Goal: Task Accomplishment & Management: Use online tool/utility

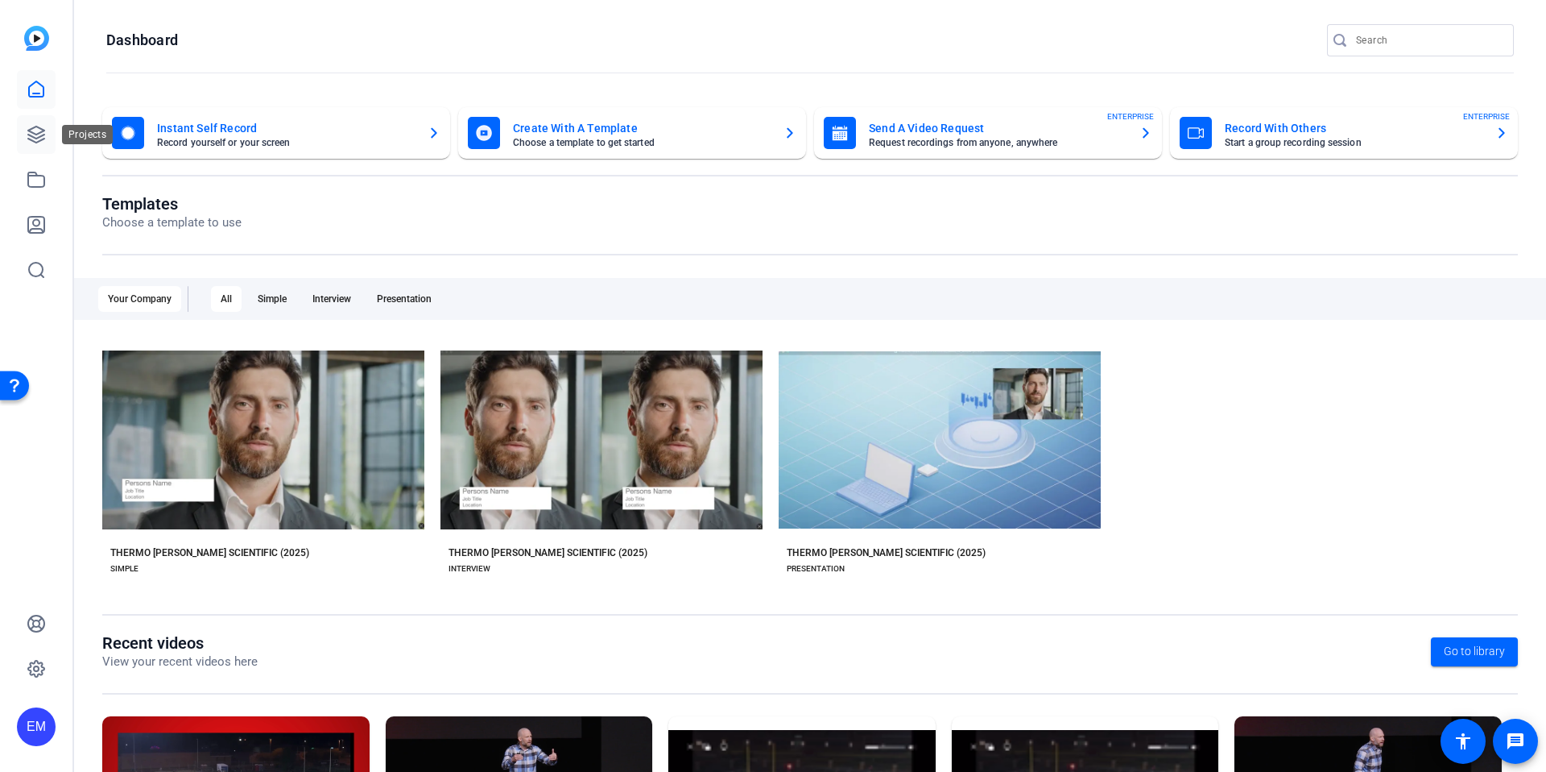
click at [43, 137] on icon at bounding box center [36, 134] width 19 height 19
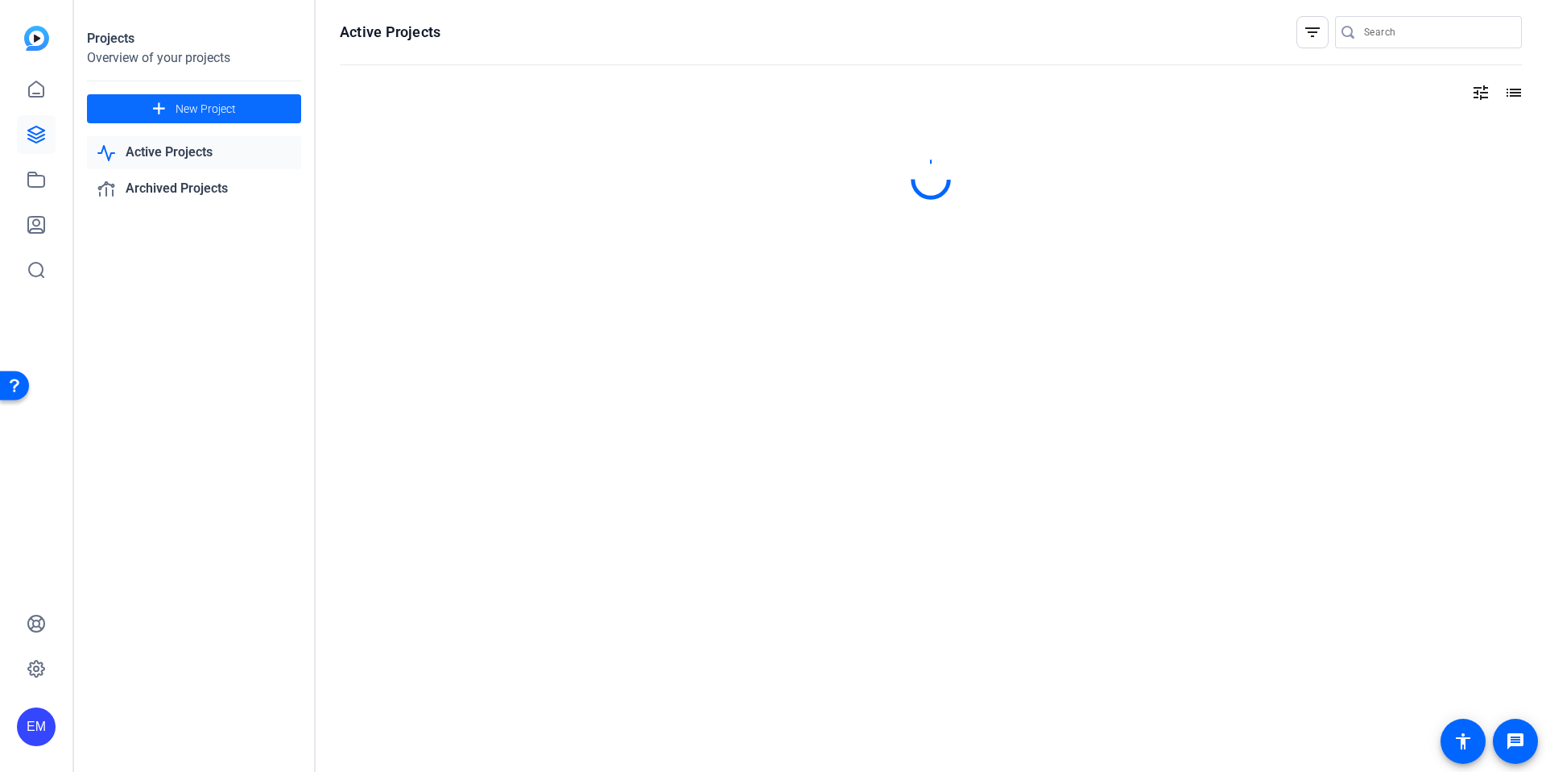
click at [201, 110] on span "New Project" at bounding box center [206, 109] width 60 height 17
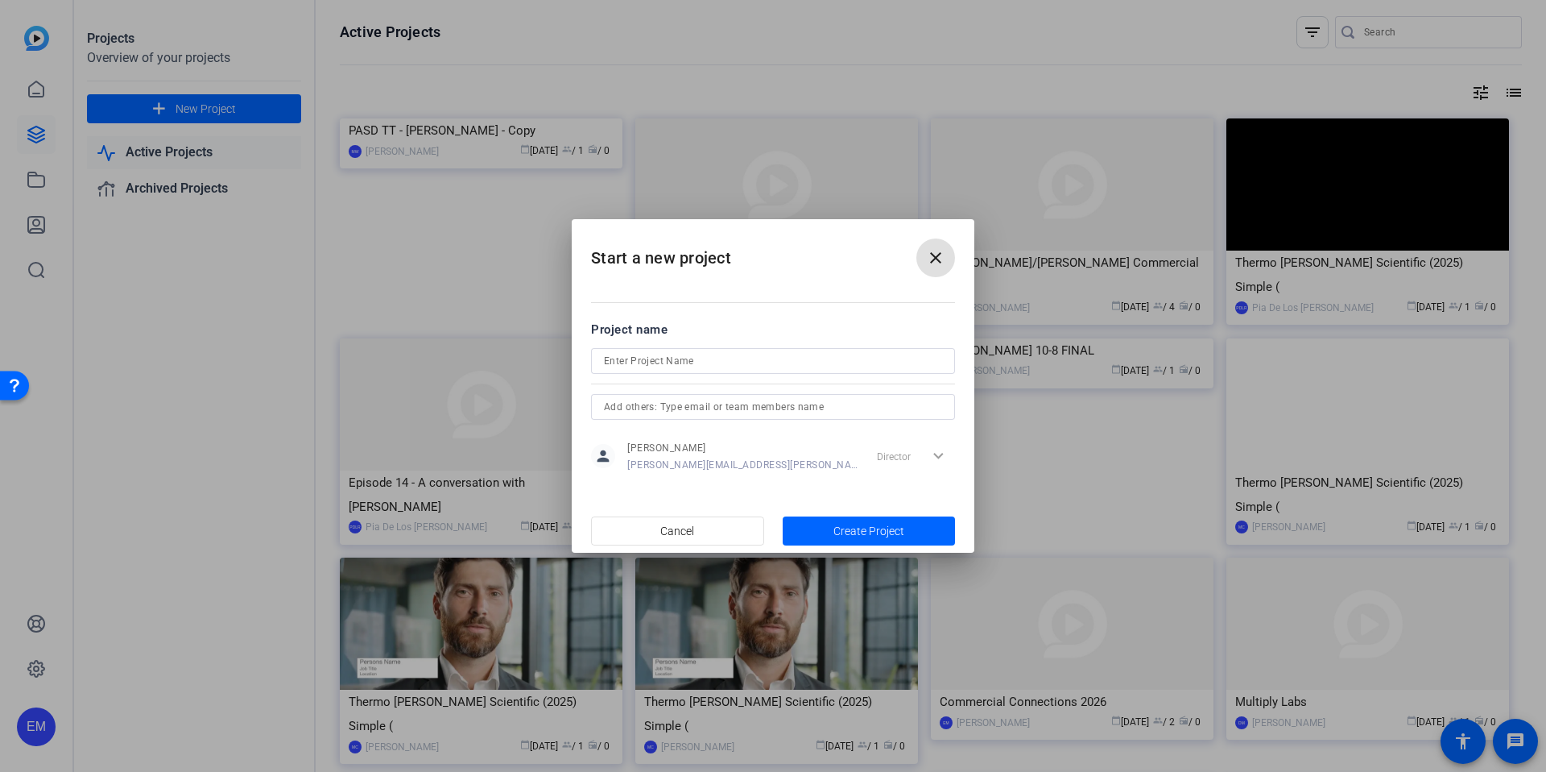
click at [718, 364] on input at bounding box center [773, 360] width 338 height 19
type input "Ryan Snyder - 10 Quick Takes"
click at [787, 408] on input "text" at bounding box center [773, 406] width 338 height 19
type input "j"
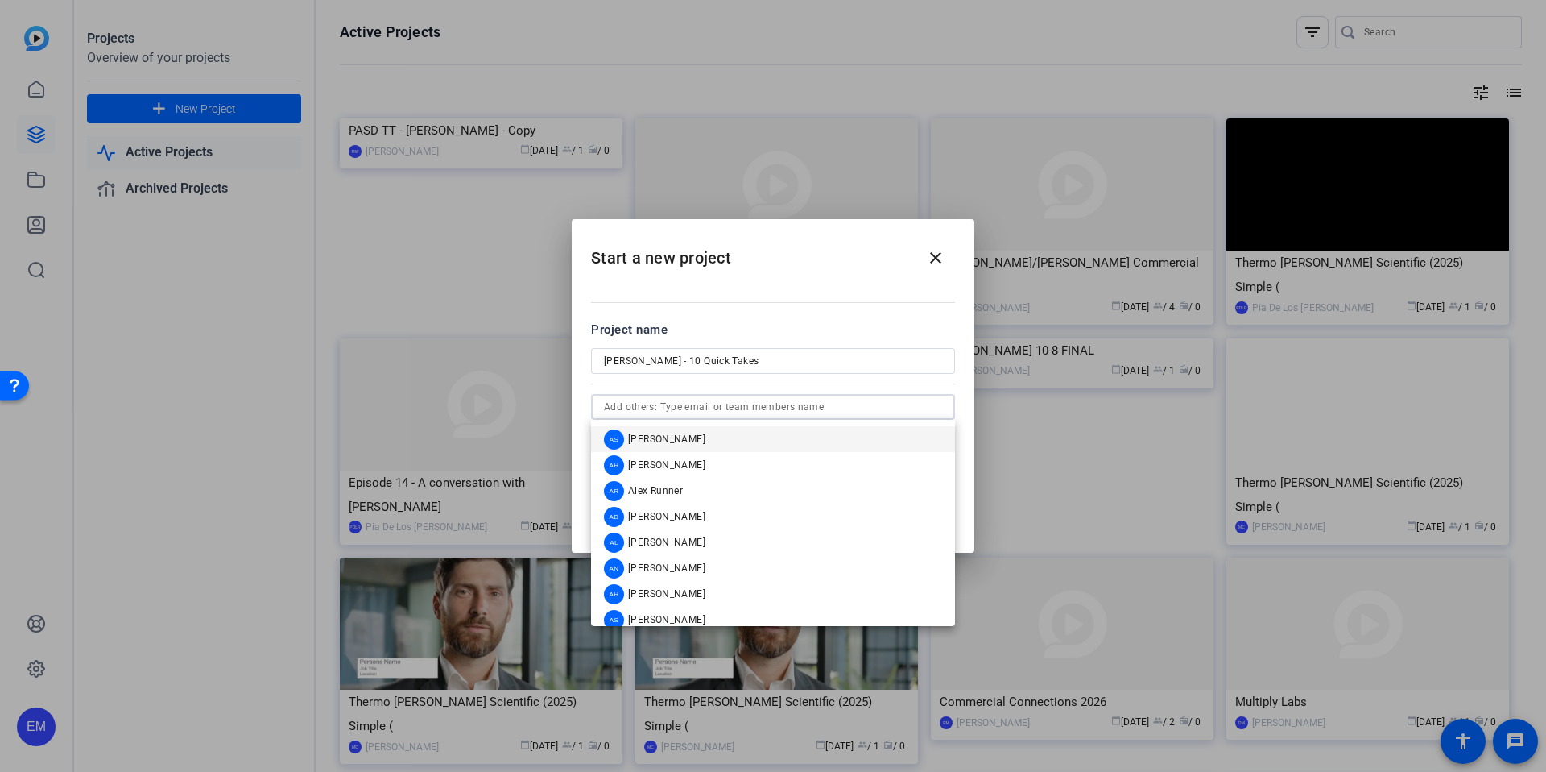
click at [763, 283] on h2 "Start a new project close" at bounding box center [773, 251] width 403 height 65
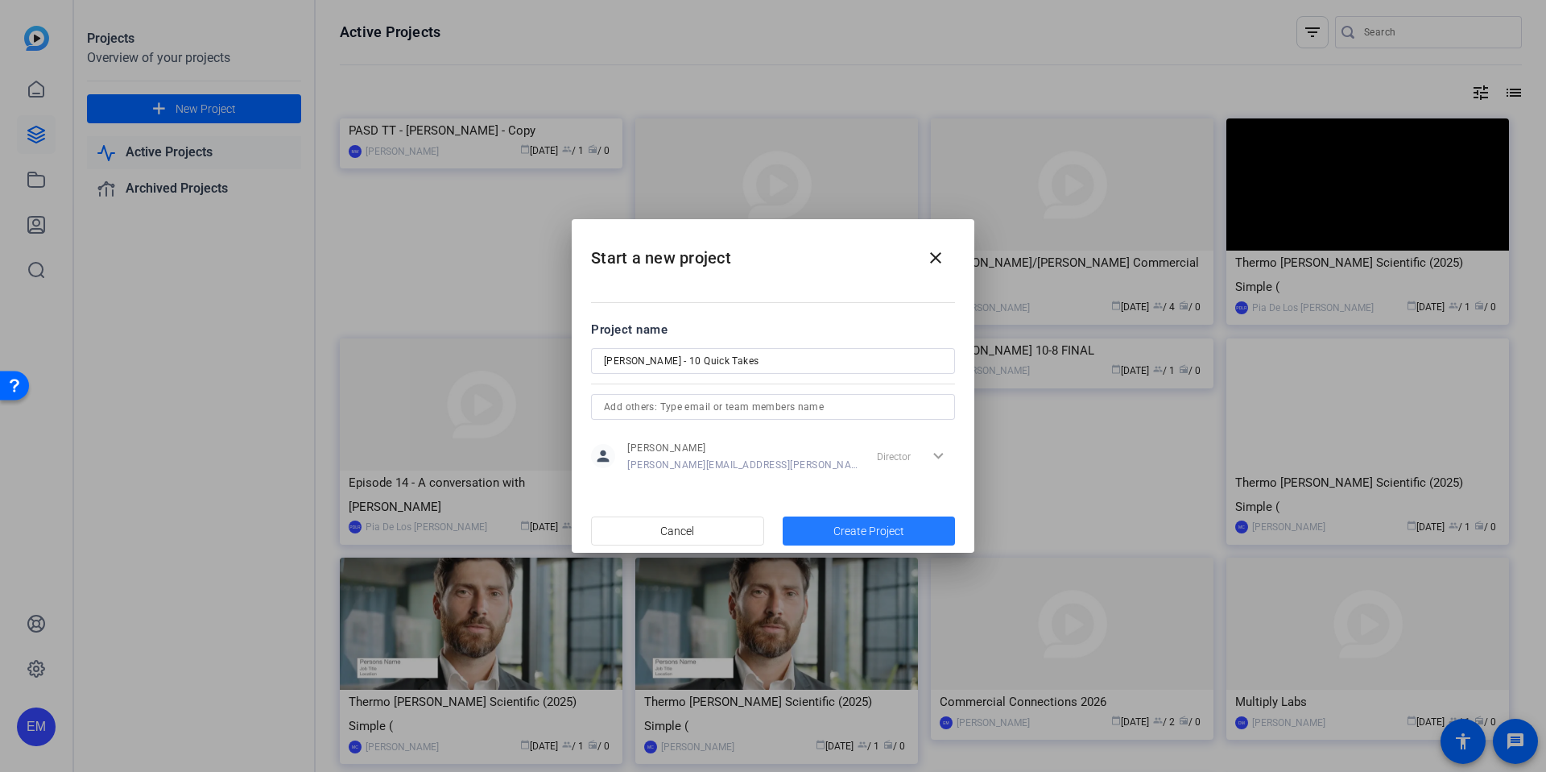
click at [883, 531] on span "Create Project" at bounding box center [869, 531] width 71 height 17
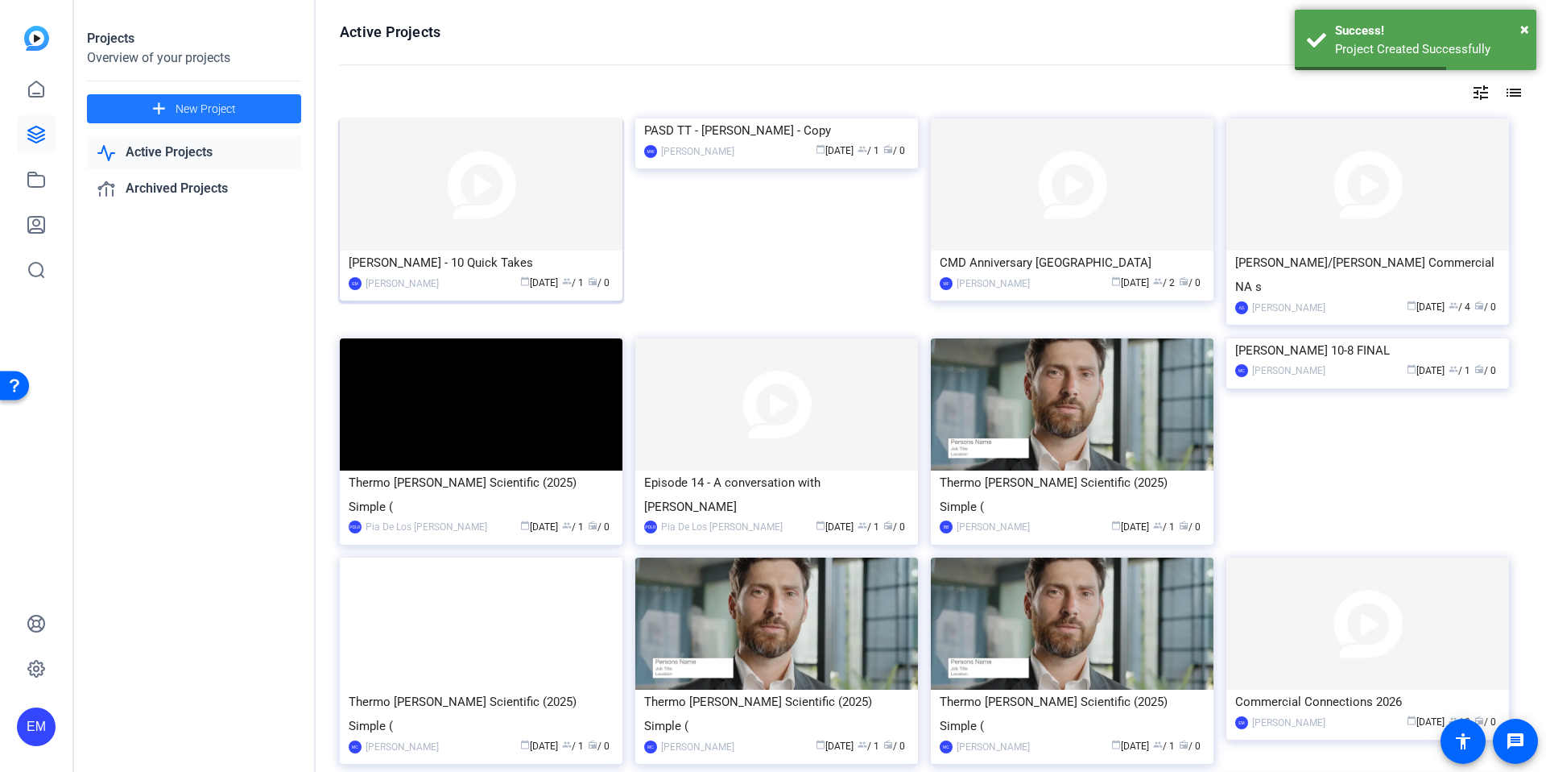
click at [509, 213] on img at bounding box center [481, 184] width 283 height 132
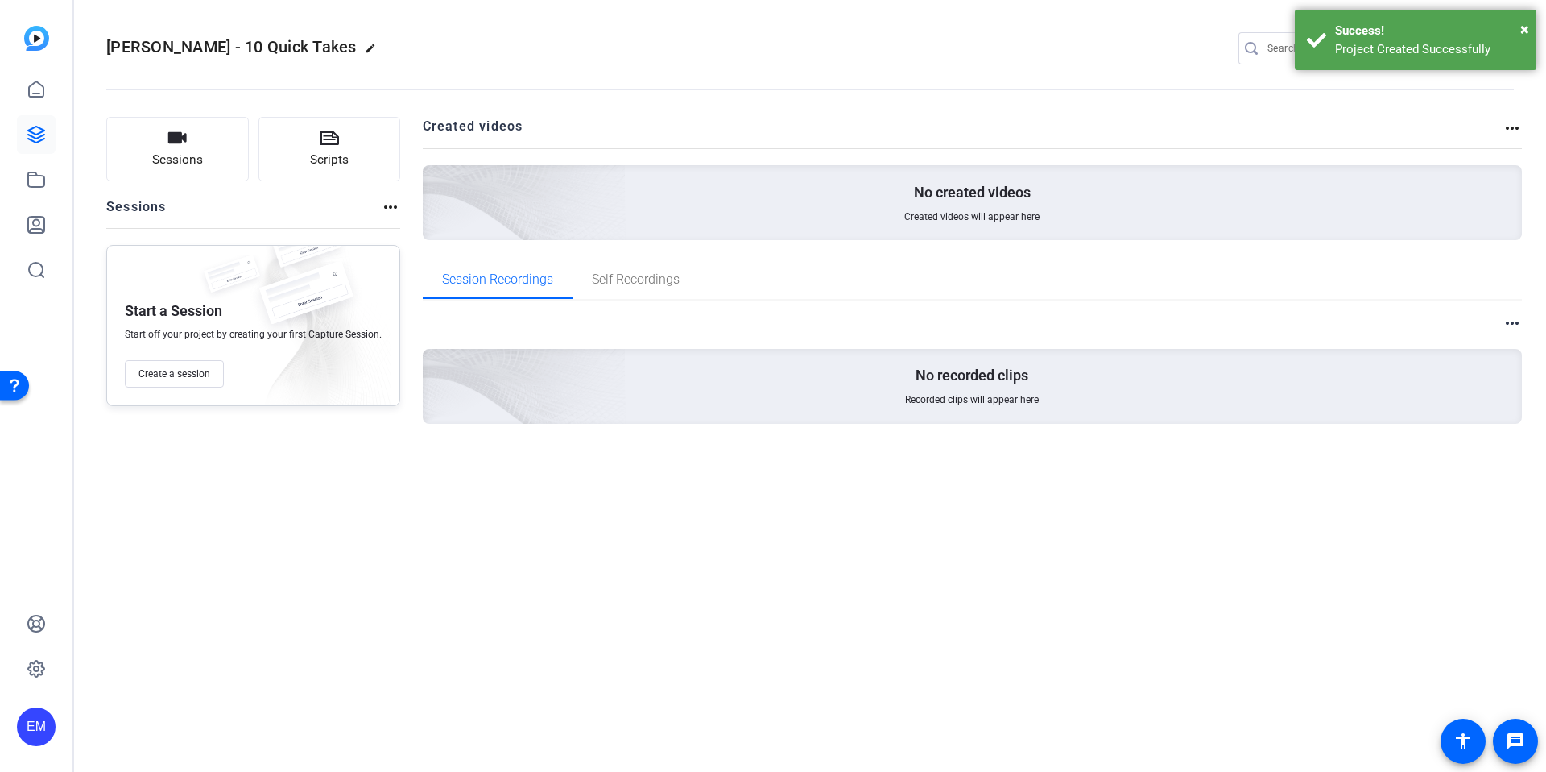
click at [365, 48] on mat-icon "edit" at bounding box center [374, 52] width 19 height 19
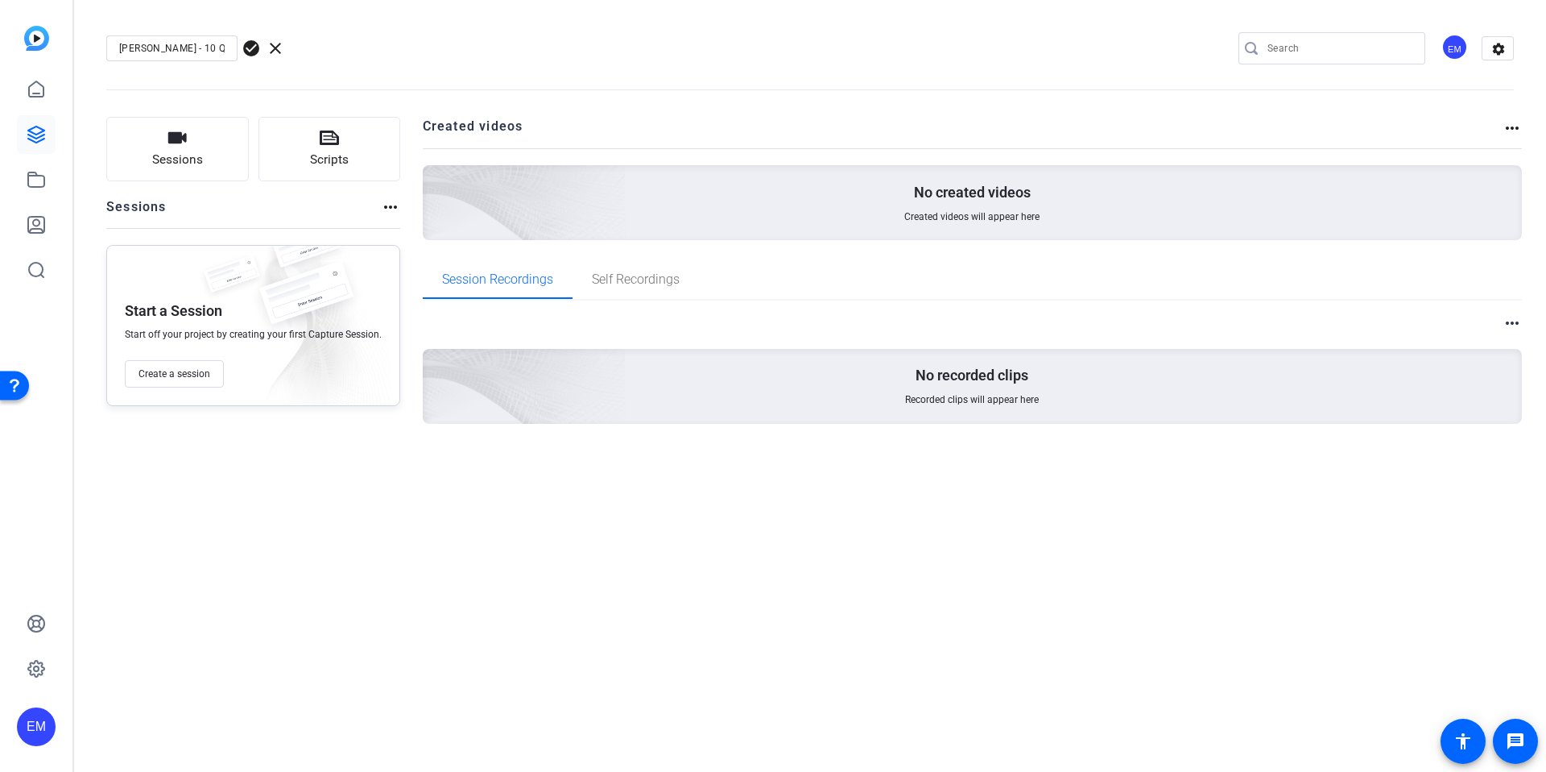
click at [222, 51] on input "Ryan Snyder - 10 Quick Takes" at bounding box center [172, 48] width 106 height 19
type input "Ryan Snyder - 10 Quick Takes Oct 2025"
click at [402, 52] on div "Ryan Snyder - 10 Quick Takes Oct 2025 check_circle clear EM settings" at bounding box center [810, 48] width 1408 height 24
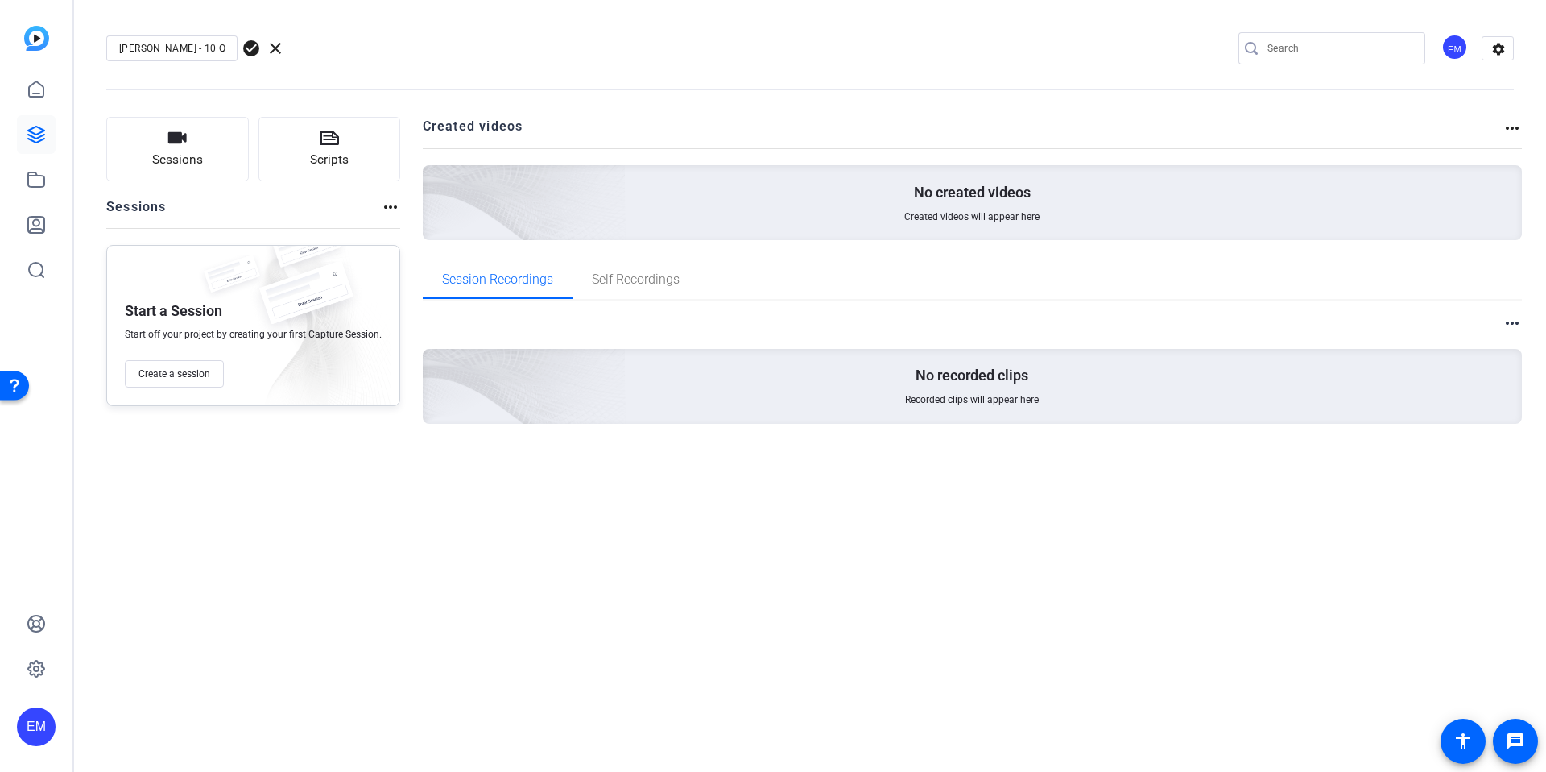
drag, startPoint x: 251, startPoint y: 49, endPoint x: 316, endPoint y: 48, distance: 64.4
click at [251, 49] on span "check_circle" at bounding box center [251, 48] width 19 height 19
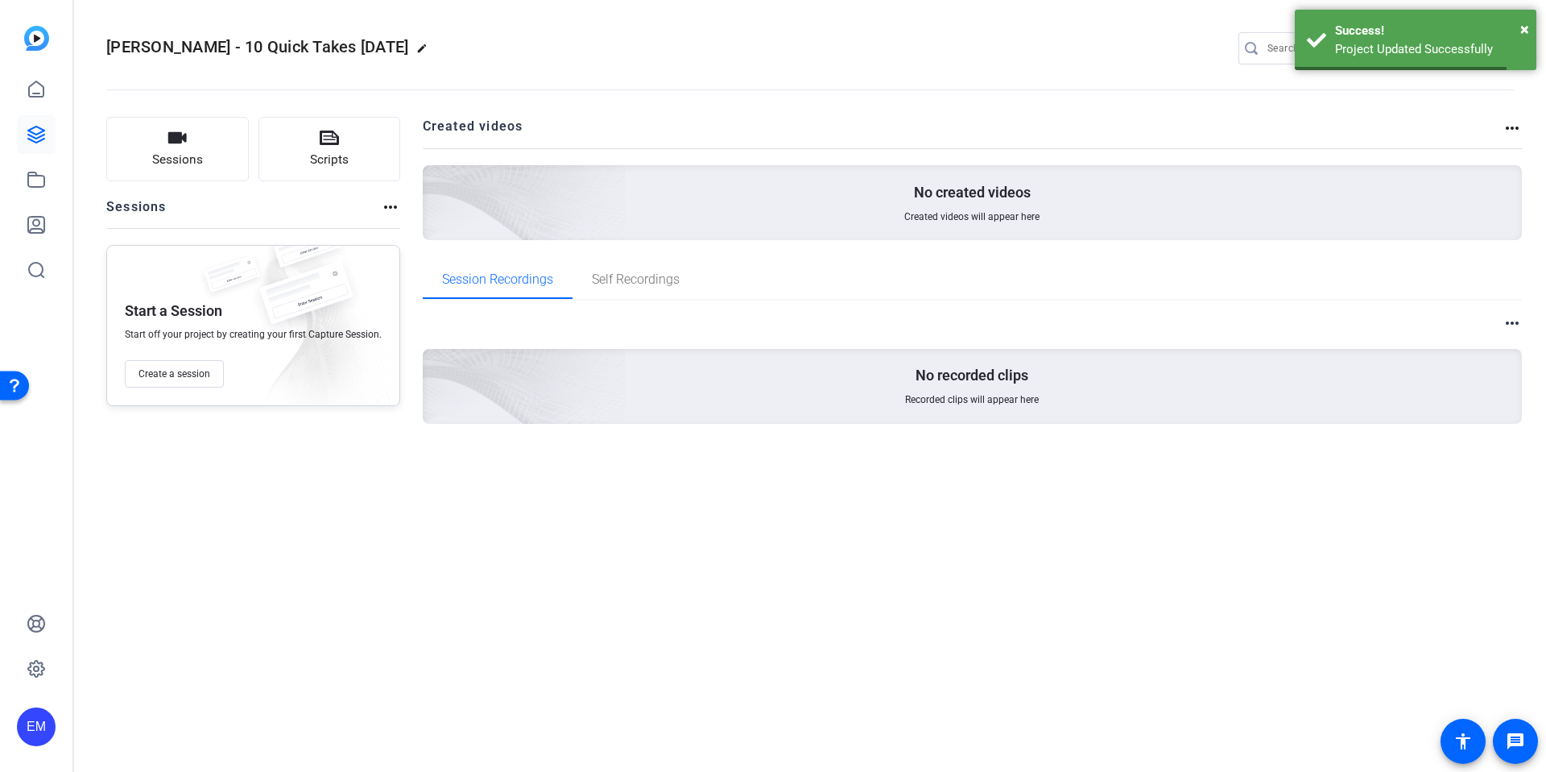
click at [540, 523] on div "Ryan Snyder - 10 Quick Takes Oct 2025 edit EM settings Sessions Scripts Session…" at bounding box center [810, 386] width 1472 height 772
click at [187, 378] on span "Create a session" at bounding box center [175, 373] width 72 height 13
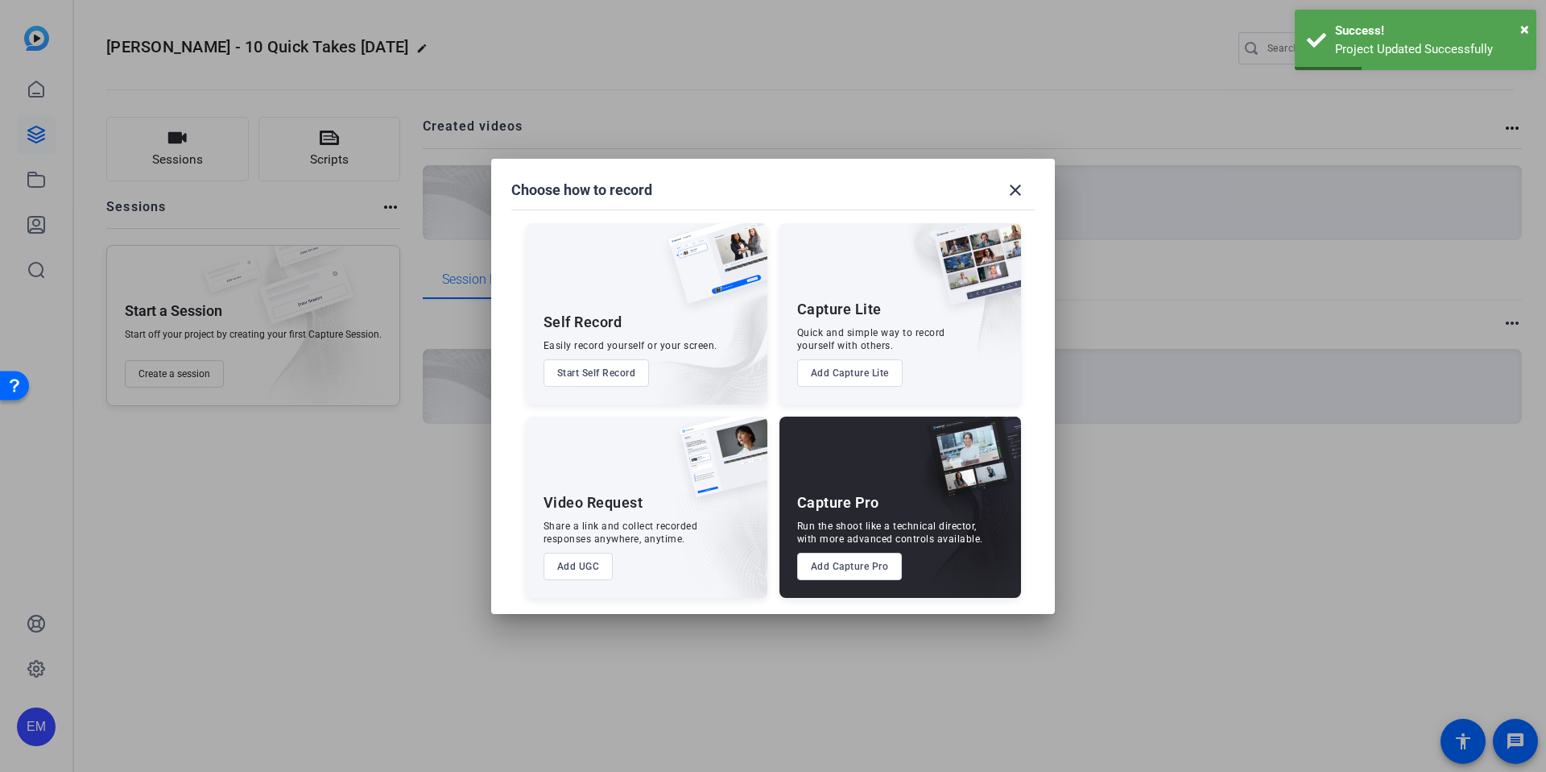
click at [844, 566] on button "Add Capture Pro" at bounding box center [850, 565] width 106 height 27
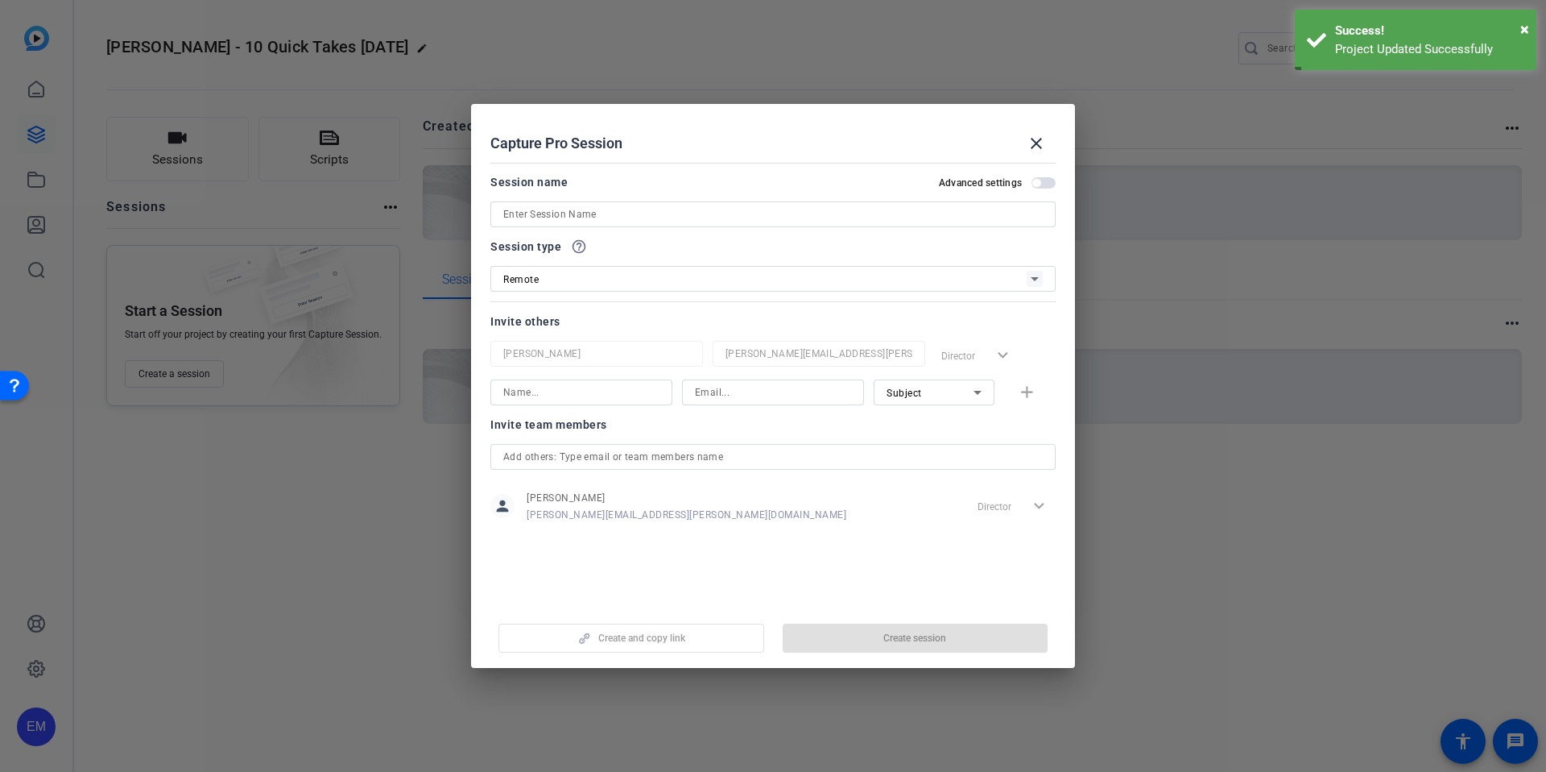
click at [624, 216] on input at bounding box center [773, 214] width 540 height 19
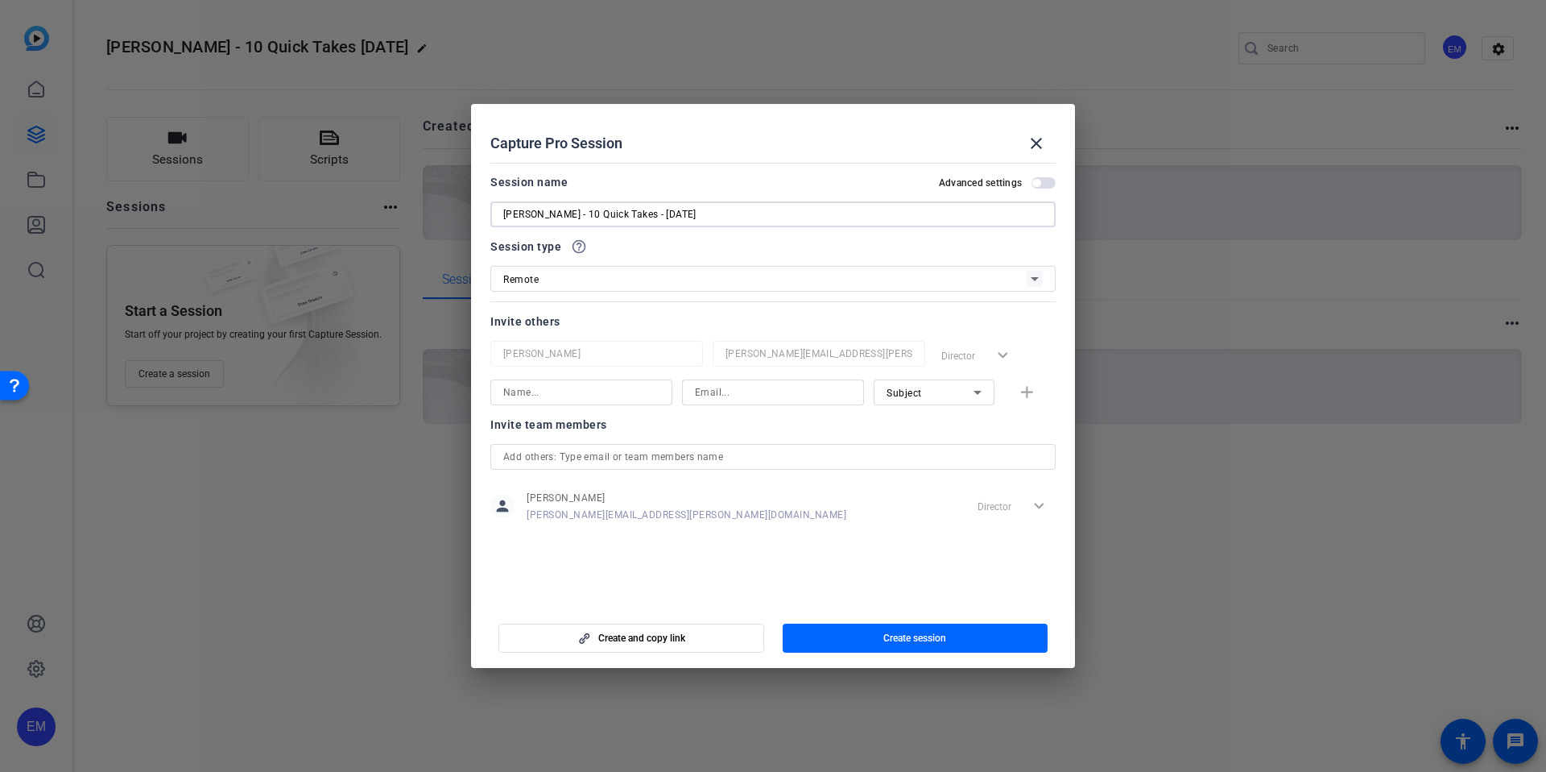
type input "[PERSON_NAME] - 10 Quick Takes - [DATE]"
click at [711, 243] on div at bounding box center [772, 236] width 565 height 18
click at [613, 396] on input at bounding box center [581, 392] width 156 height 19
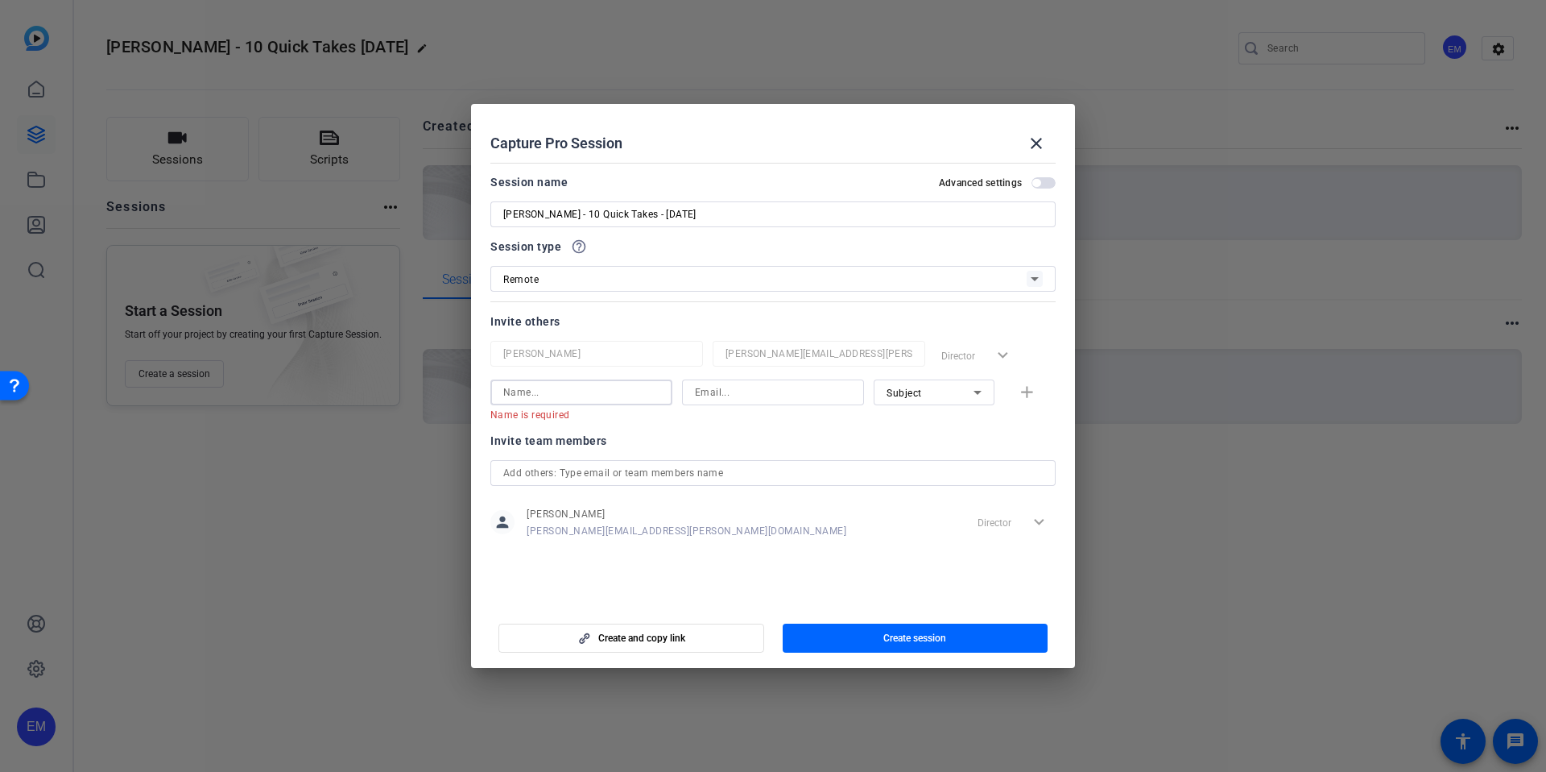
click at [763, 393] on input at bounding box center [773, 392] width 156 height 19
paste input "Jessi.Kocher@thermofisher.com"
type input "Jessi.Kocher@thermofisher.com"
click at [587, 395] on input at bounding box center [581, 392] width 156 height 19
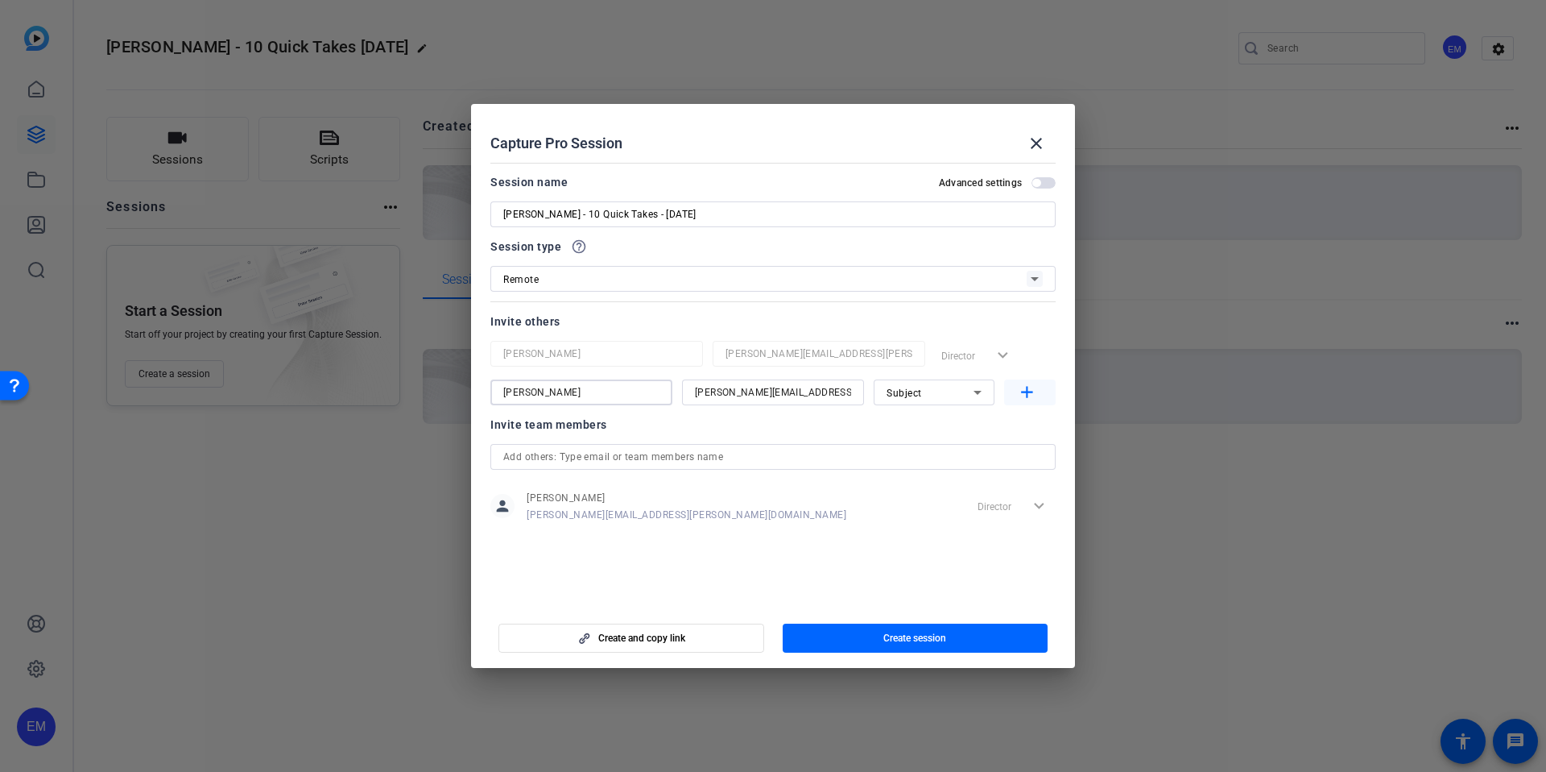
type input "Jessi Kocher"
click at [1029, 394] on mat-icon "add" at bounding box center [1027, 393] width 20 height 20
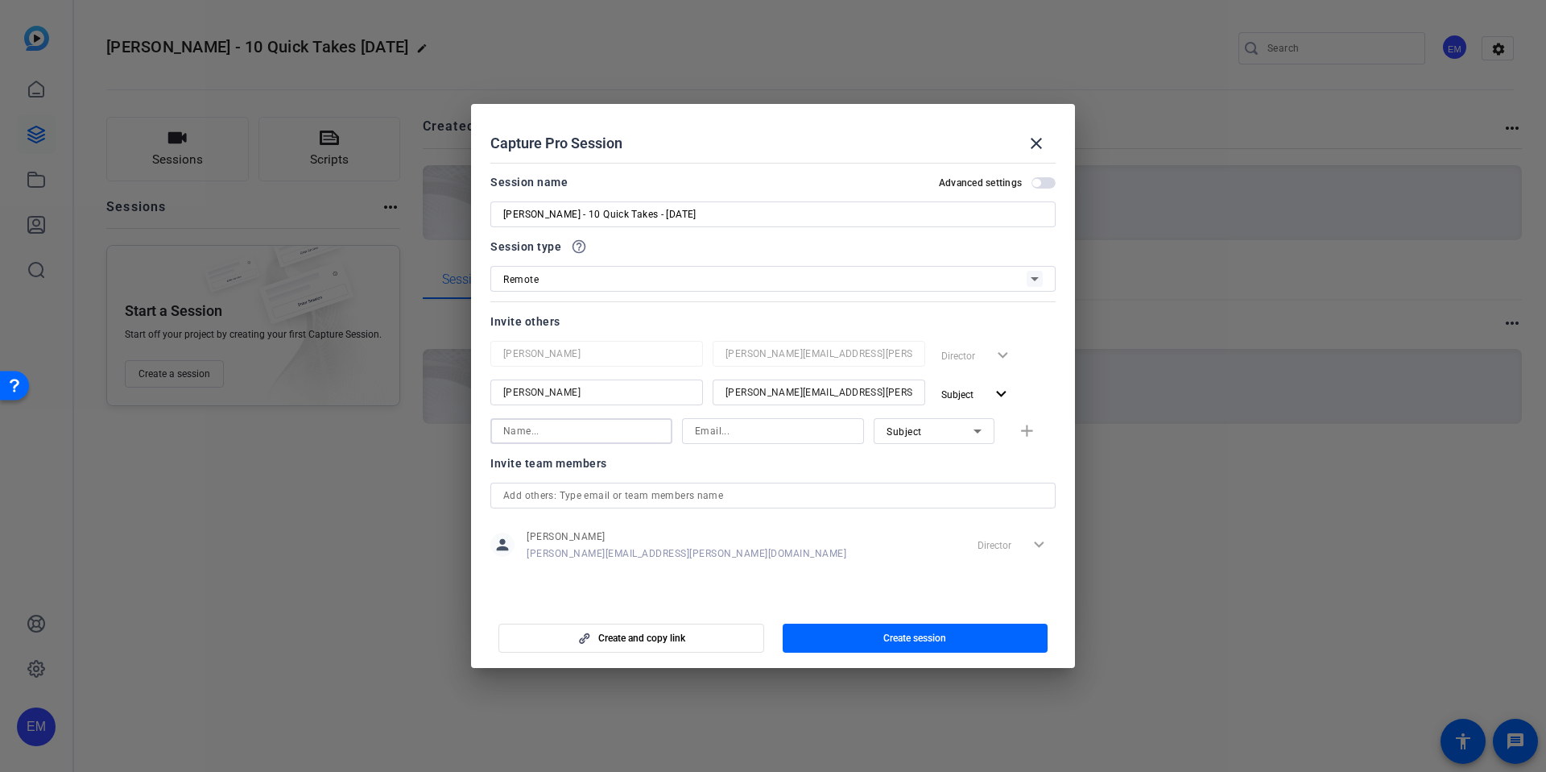
drag, startPoint x: 590, startPoint y: 437, endPoint x: 654, endPoint y: 439, distance: 63.6
click at [590, 437] on input at bounding box center [581, 430] width 156 height 19
type input "kim"
click at [1051, 394] on div "Subject expand_more" at bounding box center [995, 393] width 121 height 29
drag, startPoint x: 493, startPoint y: 390, endPoint x: 402, endPoint y: 385, distance: 91.1
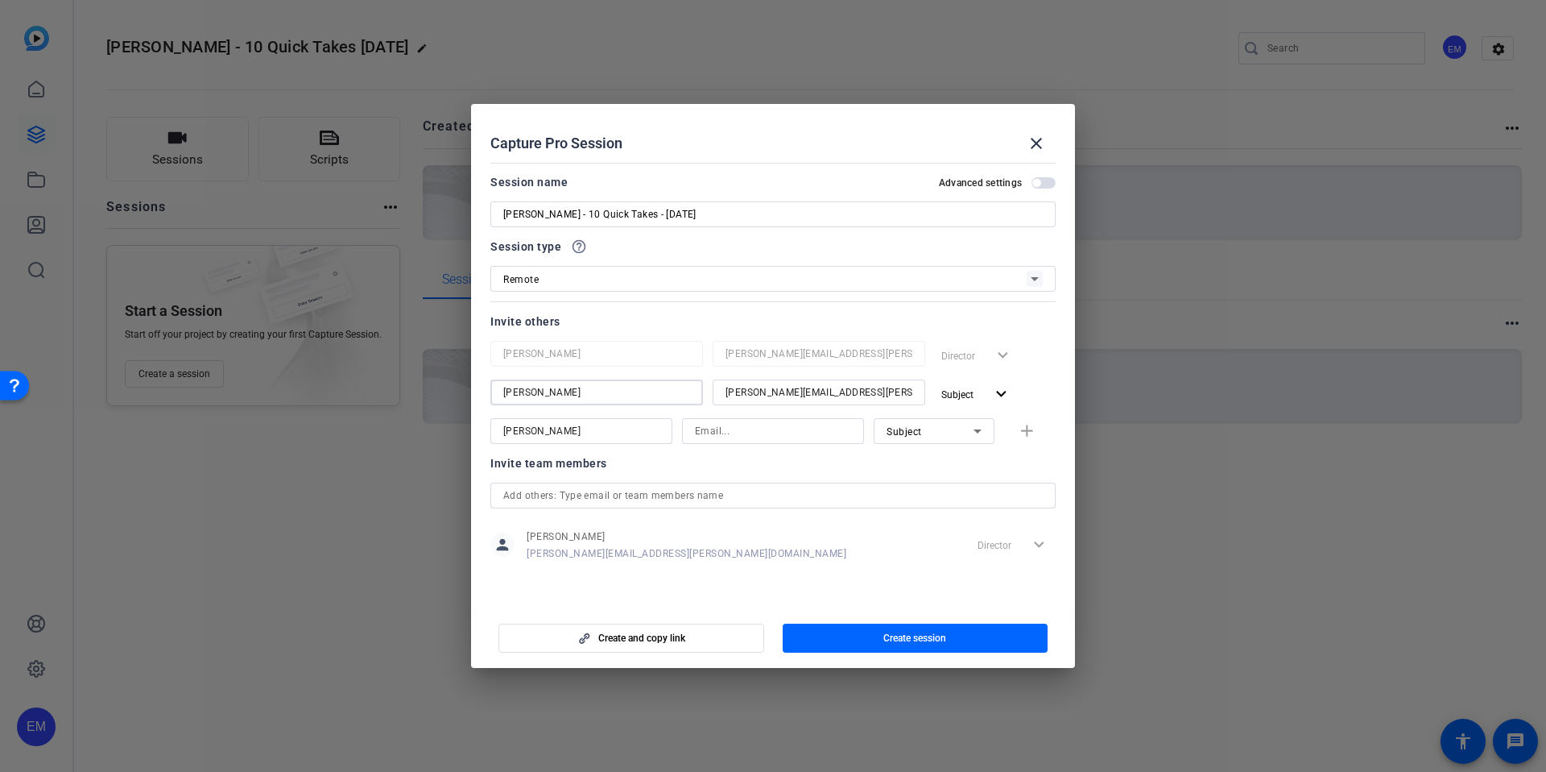
click at [403, 385] on div "Choose how to record close Self Record Easily record yourself or your screen. S…" at bounding box center [773, 386] width 1546 height 772
drag, startPoint x: 880, startPoint y: 391, endPoint x: 625, endPoint y: 384, distance: 255.4
click at [625, 385] on div "Jessi.Kocher@thermofisher.com Subject expand_more" at bounding box center [772, 393] width 565 height 29
drag, startPoint x: 1040, startPoint y: 383, endPoint x: 1028, endPoint y: 391, distance: 14.5
click at [1040, 383] on div "Subject expand_more" at bounding box center [995, 393] width 121 height 29
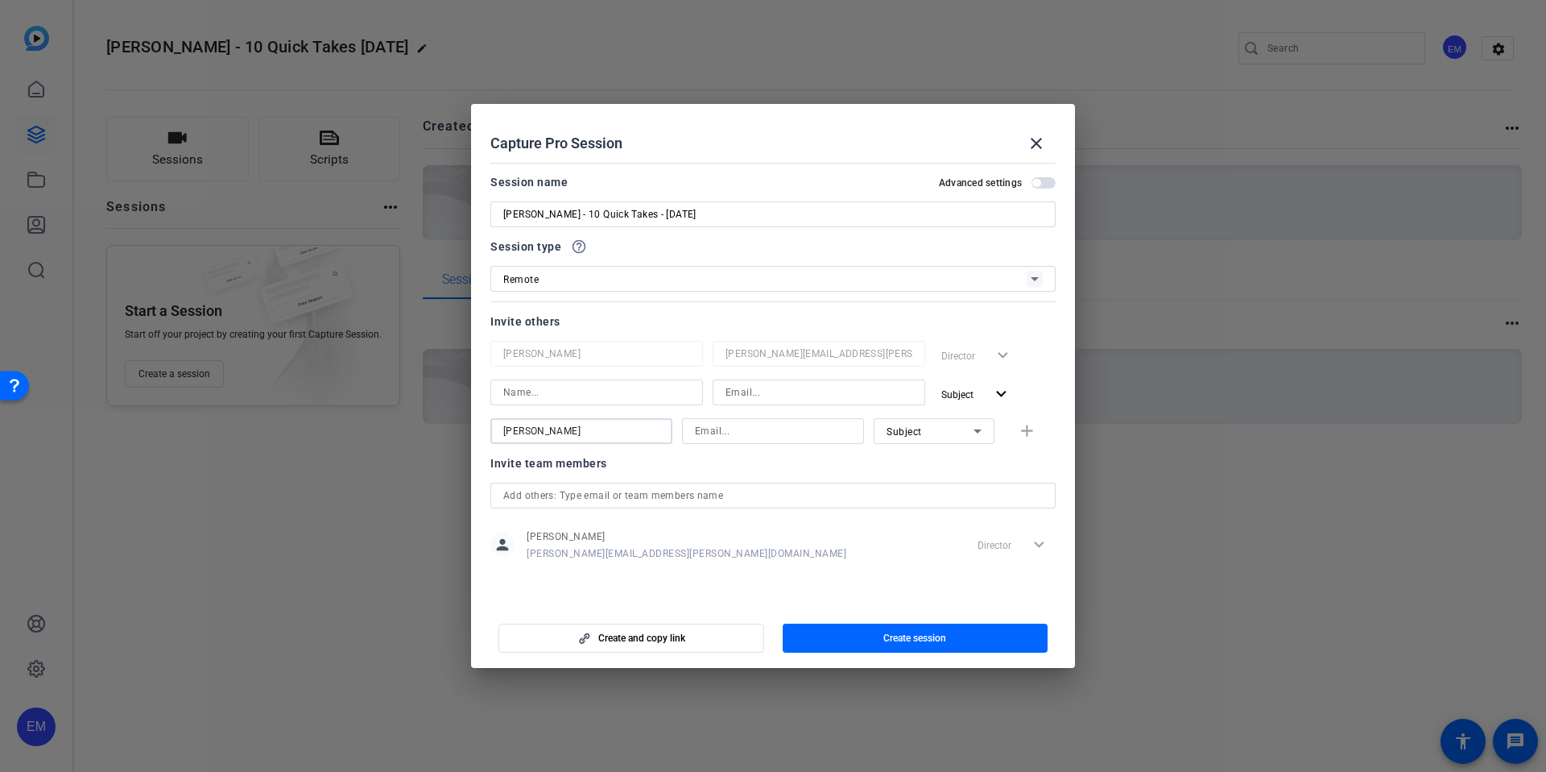
drag, startPoint x: 582, startPoint y: 432, endPoint x: 514, endPoint y: 428, distance: 68.6
click at [471, 428] on mat-dialog-content "Session name Advanced settings Ryan - 10 Quick Takes - Oct 2025 Session type he…" at bounding box center [773, 379] width 604 height 447
type input "\"
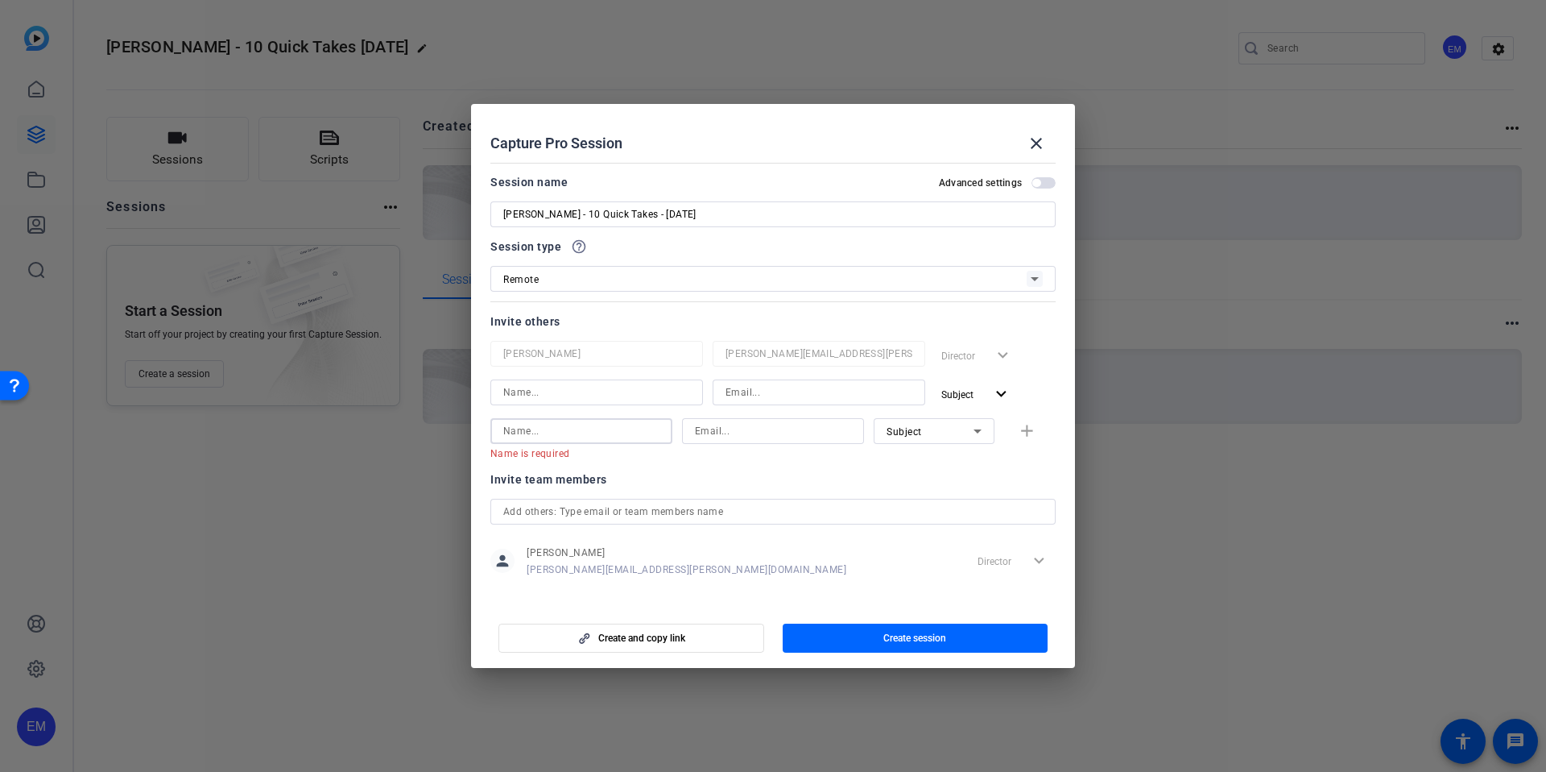
click at [554, 436] on input at bounding box center [581, 430] width 156 height 19
type input "K"
click at [794, 462] on openreel-capture-pro-session-invite-users "Invite others Emma McVicar emma.mcvicar@thermofisher.com Director expand_more S…" at bounding box center [772, 454] width 565 height 285
click at [916, 639] on span "Create session" at bounding box center [914, 637] width 63 height 13
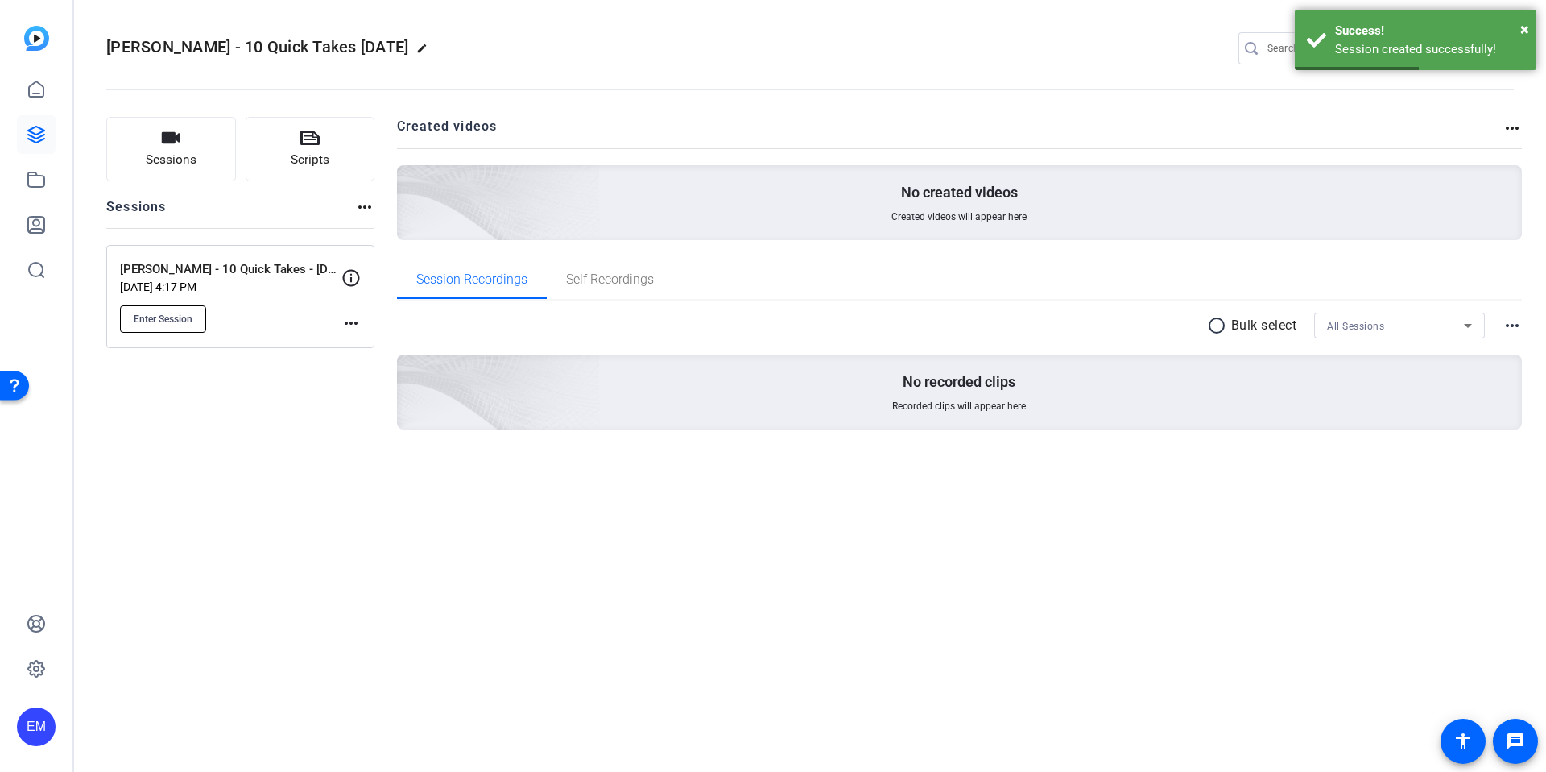
click at [143, 319] on span "Enter Session" at bounding box center [163, 318] width 59 height 13
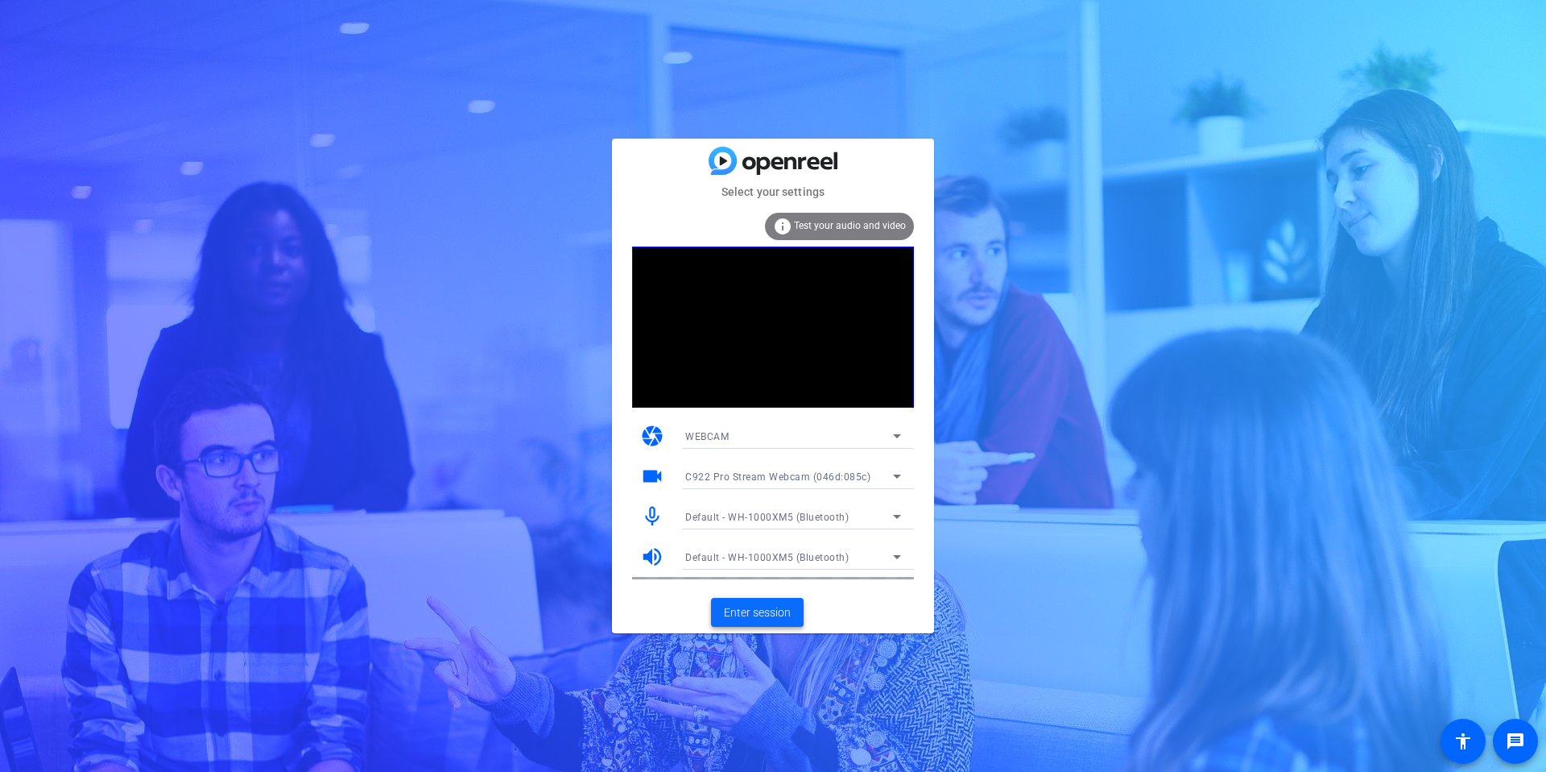
click at [758, 618] on span "Enter session" at bounding box center [757, 612] width 67 height 17
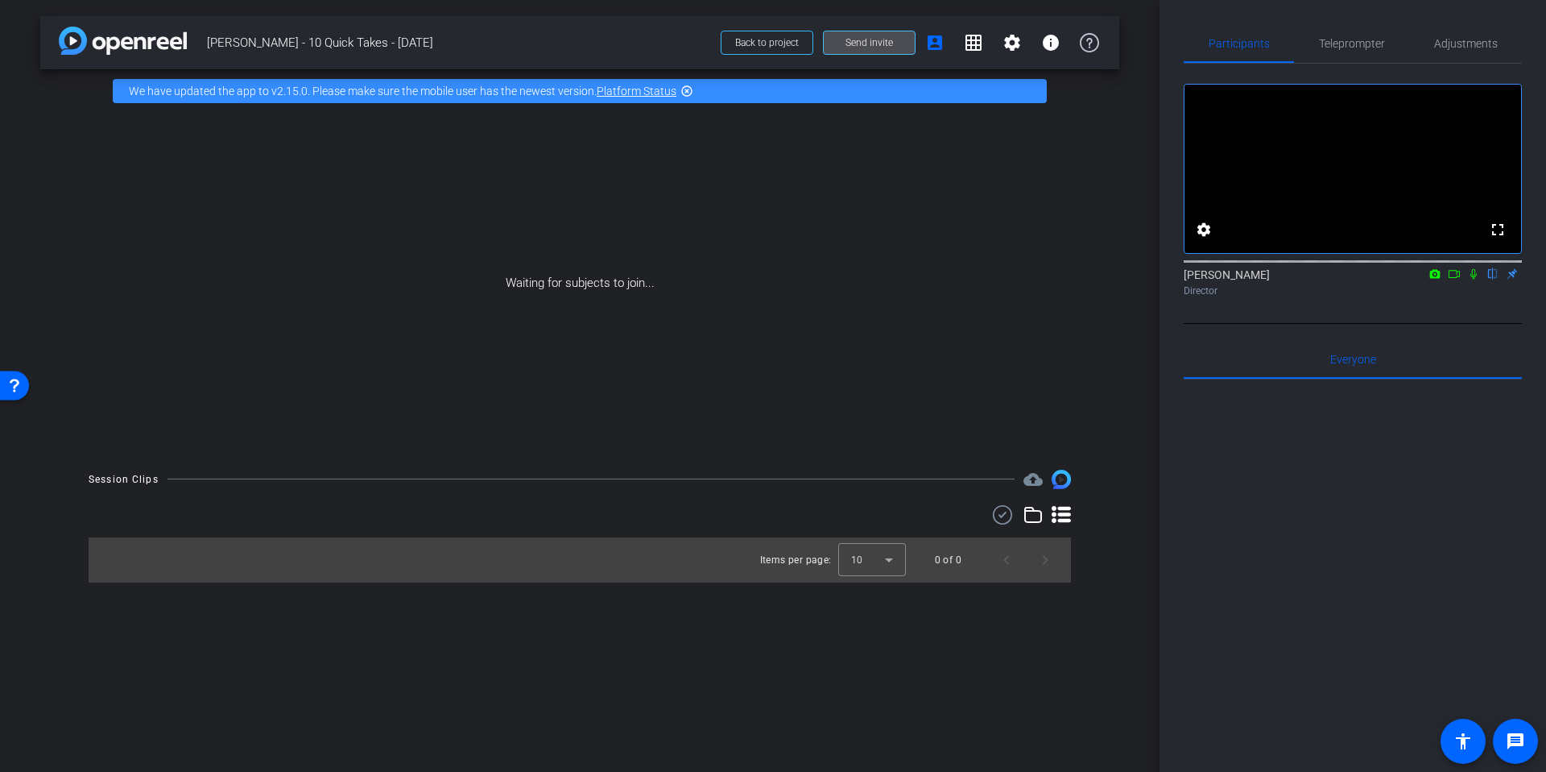
click at [866, 43] on span "Send invite" at bounding box center [870, 42] width 48 height 13
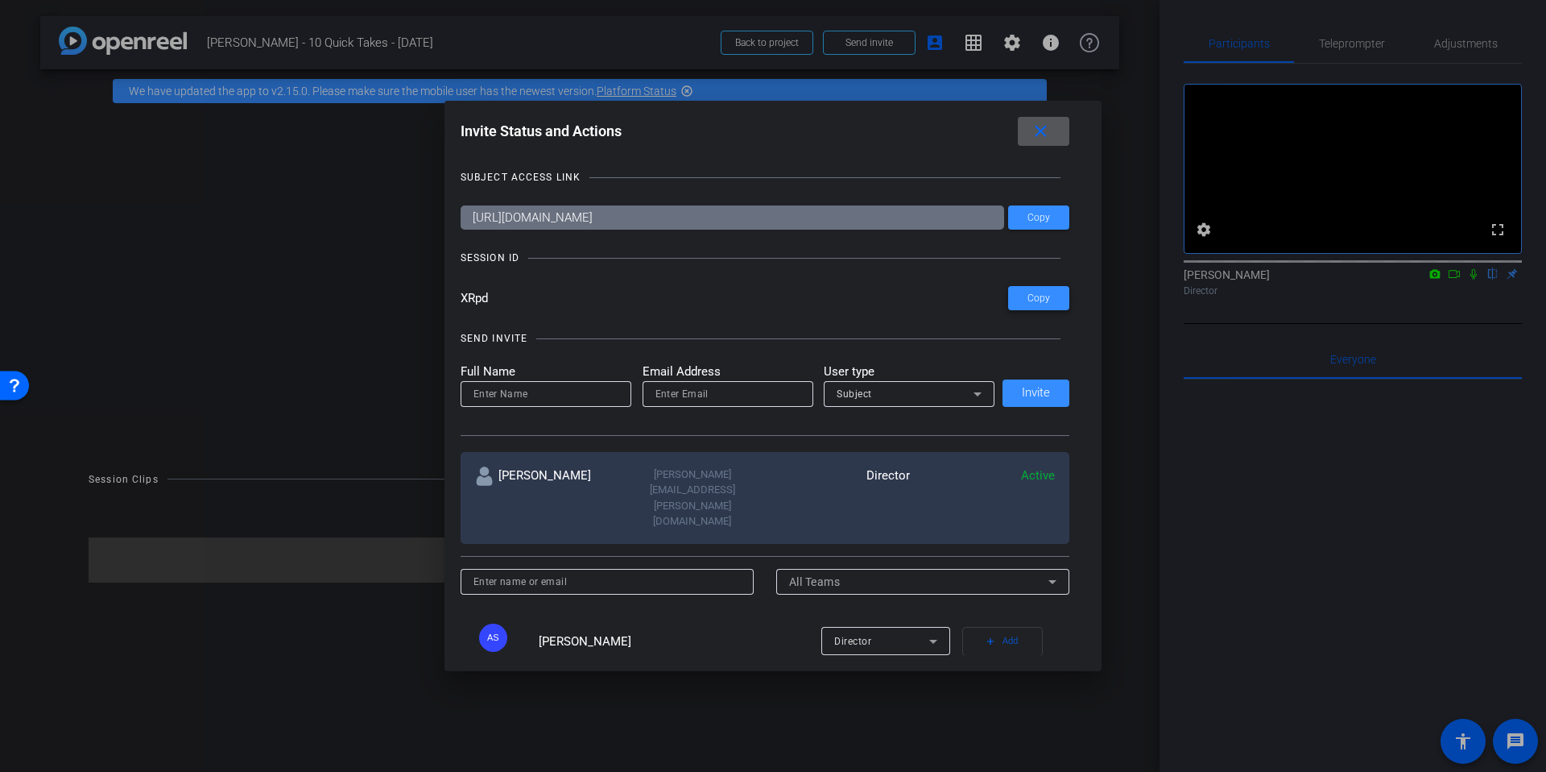
drag, startPoint x: 1036, startPoint y: 296, endPoint x: 1000, endPoint y: 299, distance: 35.6
click at [1033, 296] on span "Copy" at bounding box center [1039, 298] width 23 height 12
drag, startPoint x: 311, startPoint y: 54, endPoint x: 292, endPoint y: 46, distance: 20.9
click at [308, 52] on div at bounding box center [773, 386] width 1546 height 772
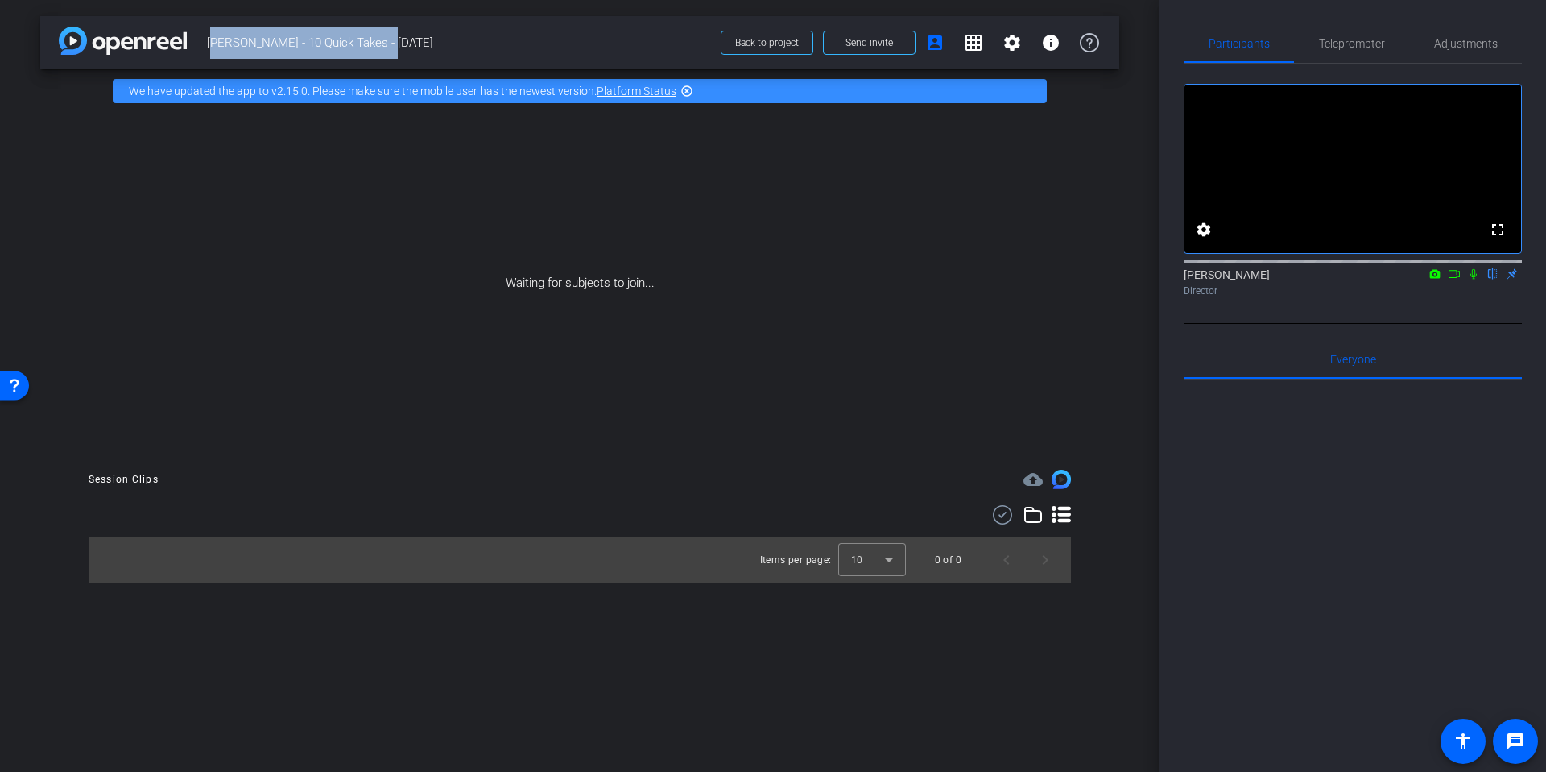
drag, startPoint x: 207, startPoint y: 42, endPoint x: 401, endPoint y: 42, distance: 194.1
click at [401, 42] on span "[PERSON_NAME] - 10 Quick Takes - [DATE]" at bounding box center [459, 43] width 504 height 32
copy span "[PERSON_NAME] - 10 Quick Takes - [DATE]"
click at [863, 37] on span "Send invite" at bounding box center [870, 42] width 48 height 13
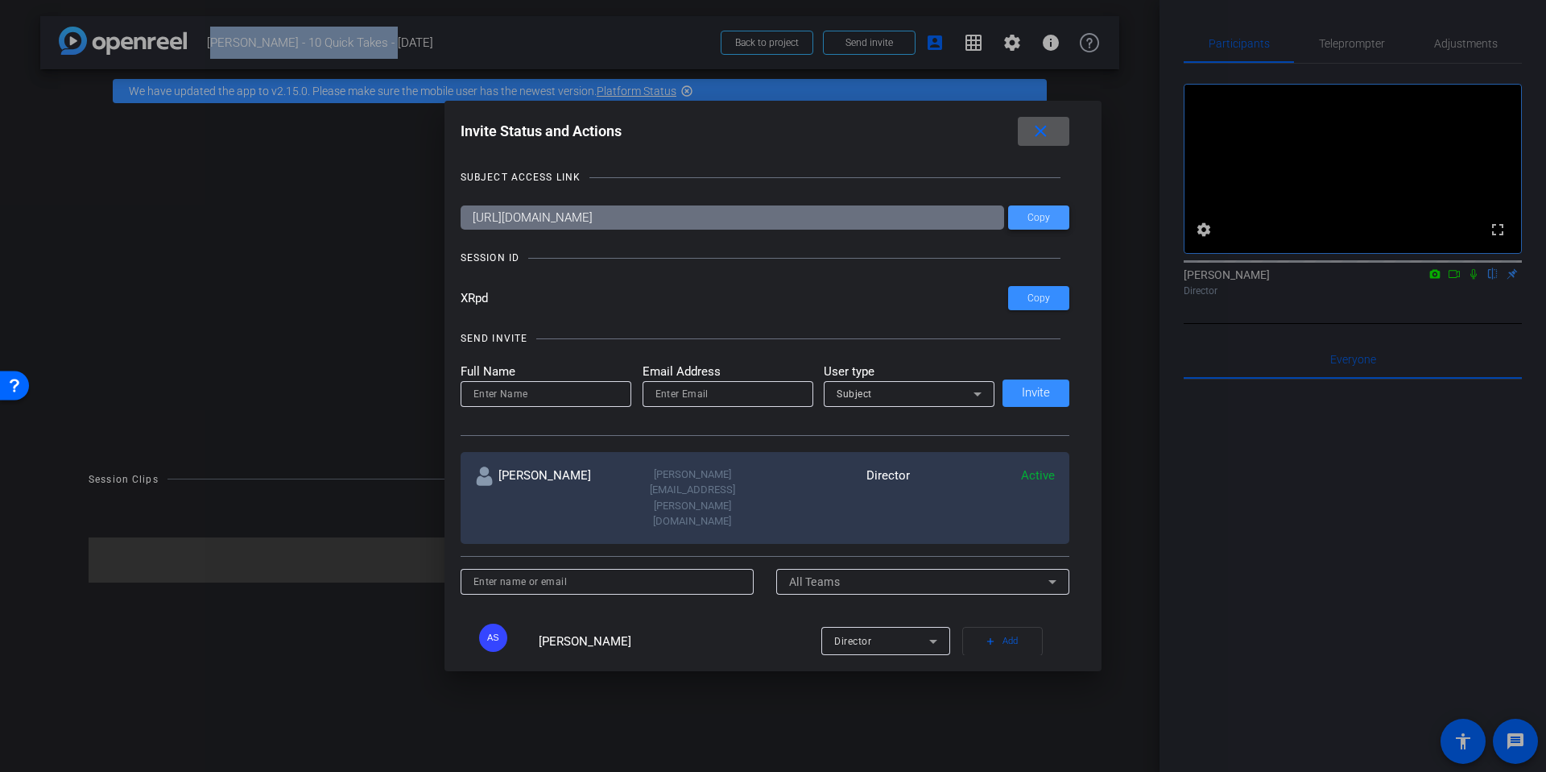
click at [1028, 212] on span "Copy" at bounding box center [1039, 218] width 23 height 12
copy span "[PERSON_NAME] - 10 Quick Takes - [DATE]"
drag, startPoint x: 1042, startPoint y: 130, endPoint x: 1113, endPoint y: 100, distance: 76.9
click at [1042, 130] on mat-icon "close" at bounding box center [1041, 132] width 20 height 20
